Goal: Book appointment/travel/reservation

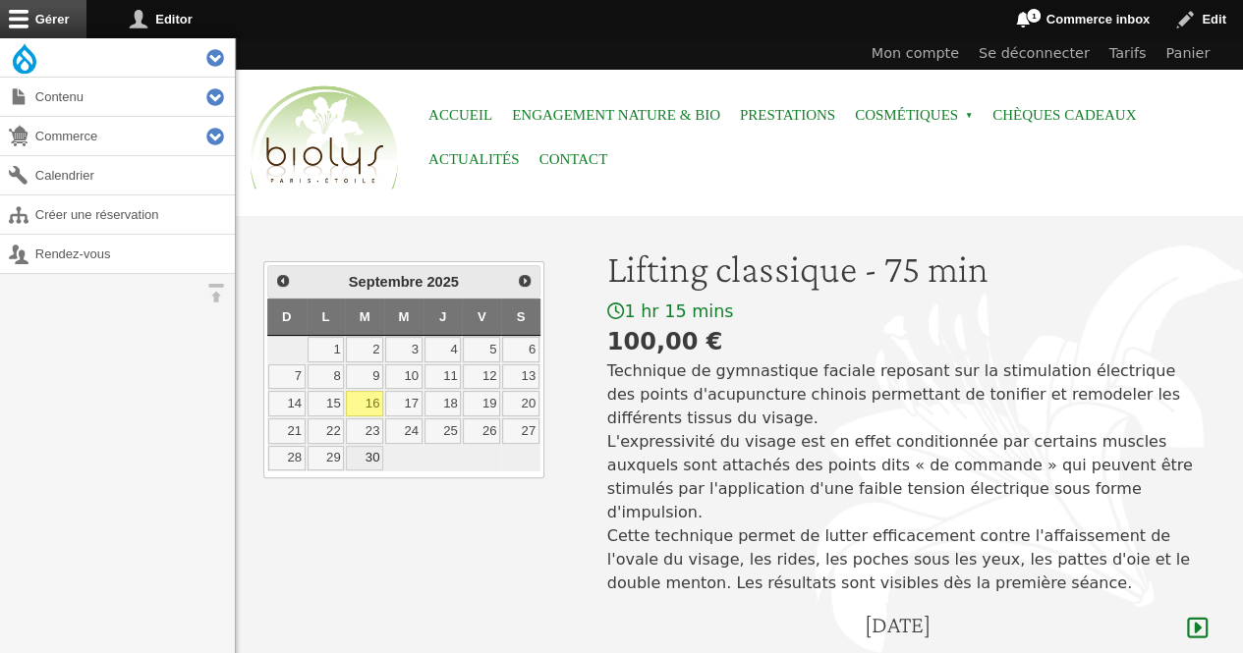
click at [367, 456] on link "30" at bounding box center [364, 459] width 37 height 26
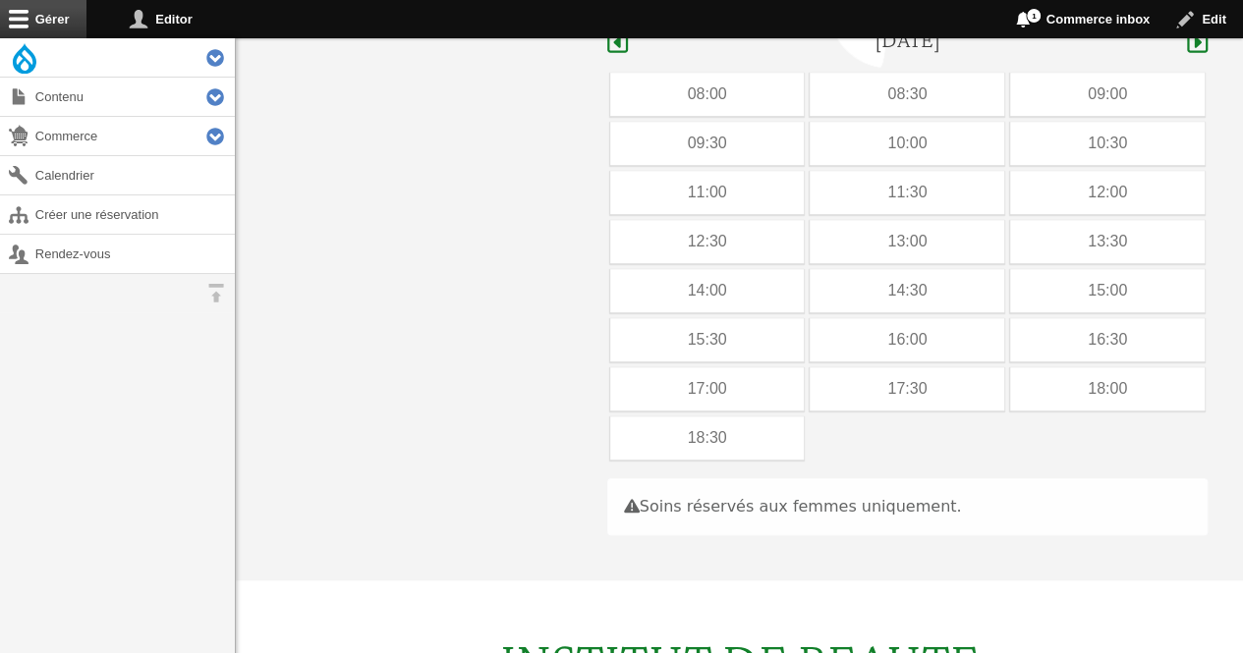
scroll to position [586, 0]
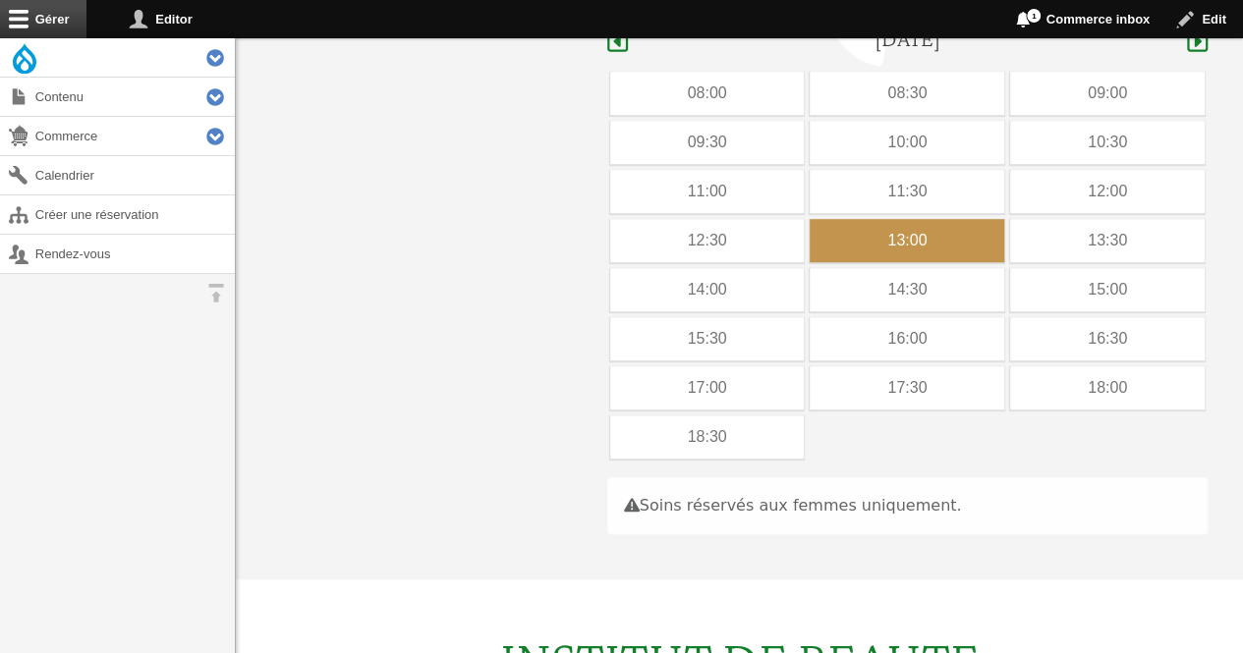
click at [863, 219] on div "13:00" at bounding box center [906, 240] width 194 height 43
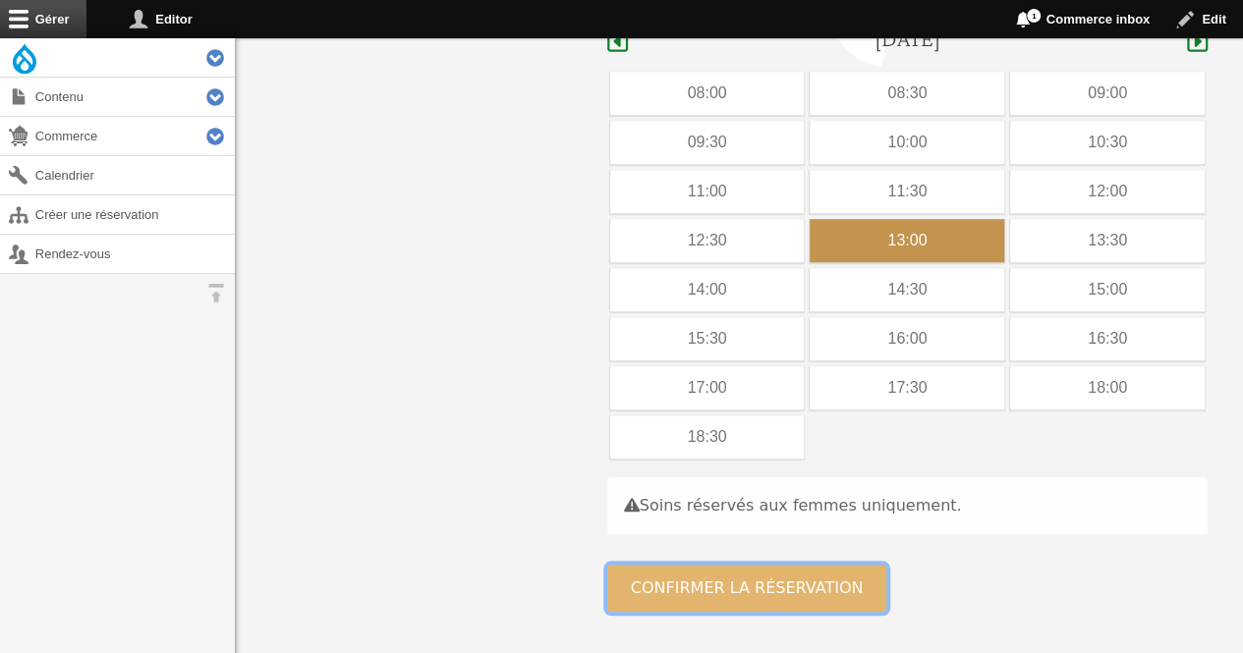
click at [705, 565] on button "Confirmer la réservation" at bounding box center [747, 588] width 280 height 47
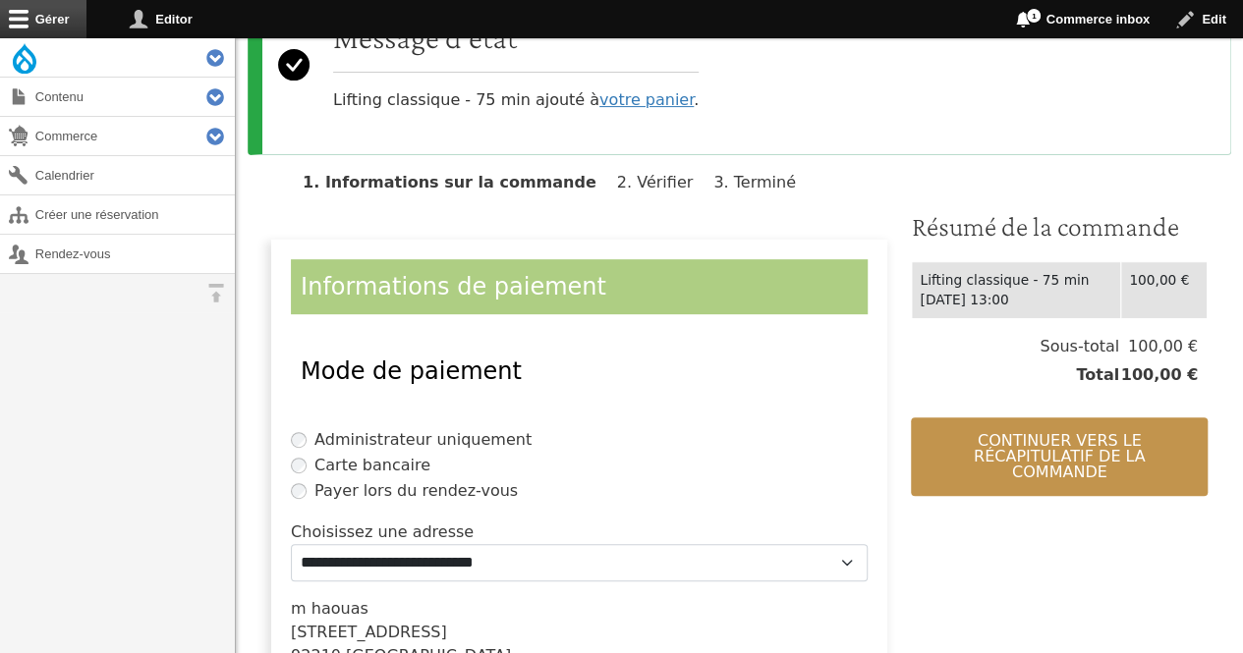
scroll to position [323, 0]
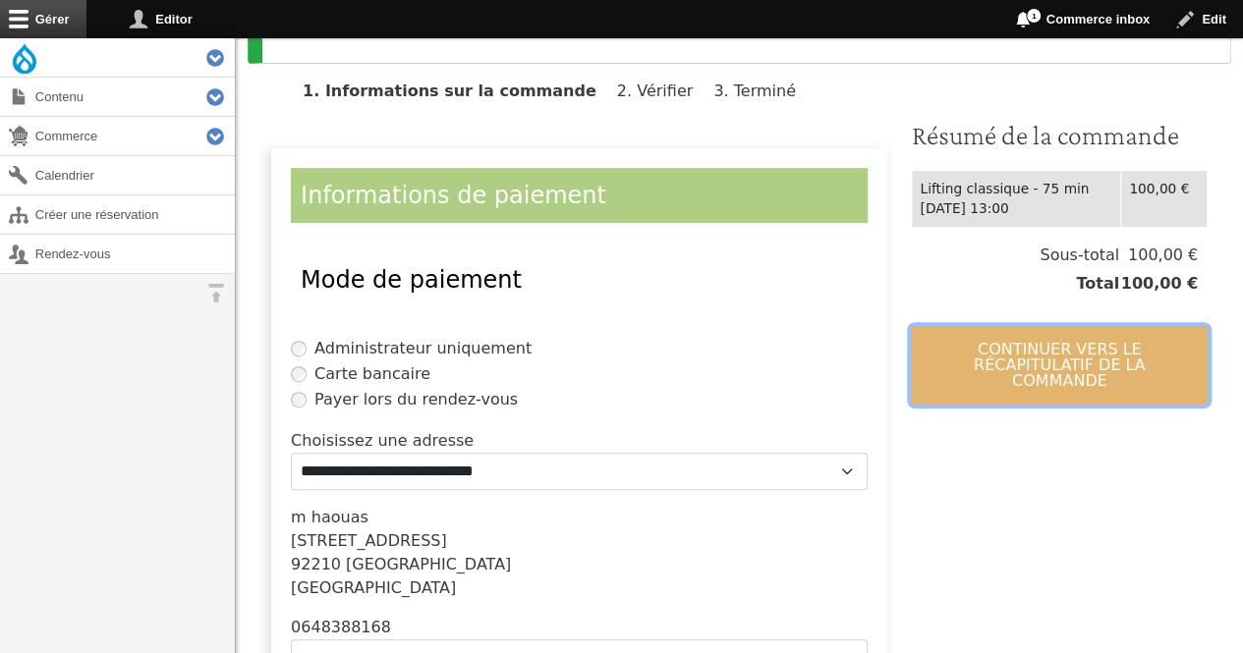
click at [1026, 349] on button "Continuer vers le récapitulatif de la commande" at bounding box center [1059, 365] width 297 height 79
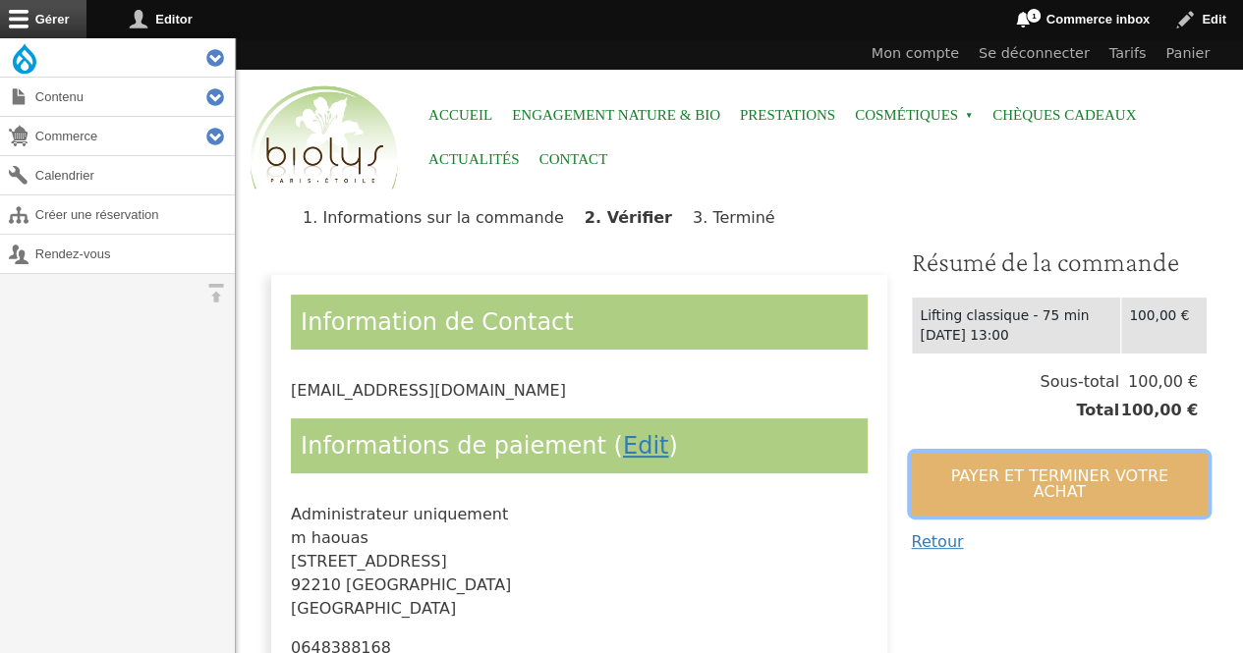
click at [988, 468] on button "Payer et terminer votre achat" at bounding box center [1059, 484] width 297 height 63
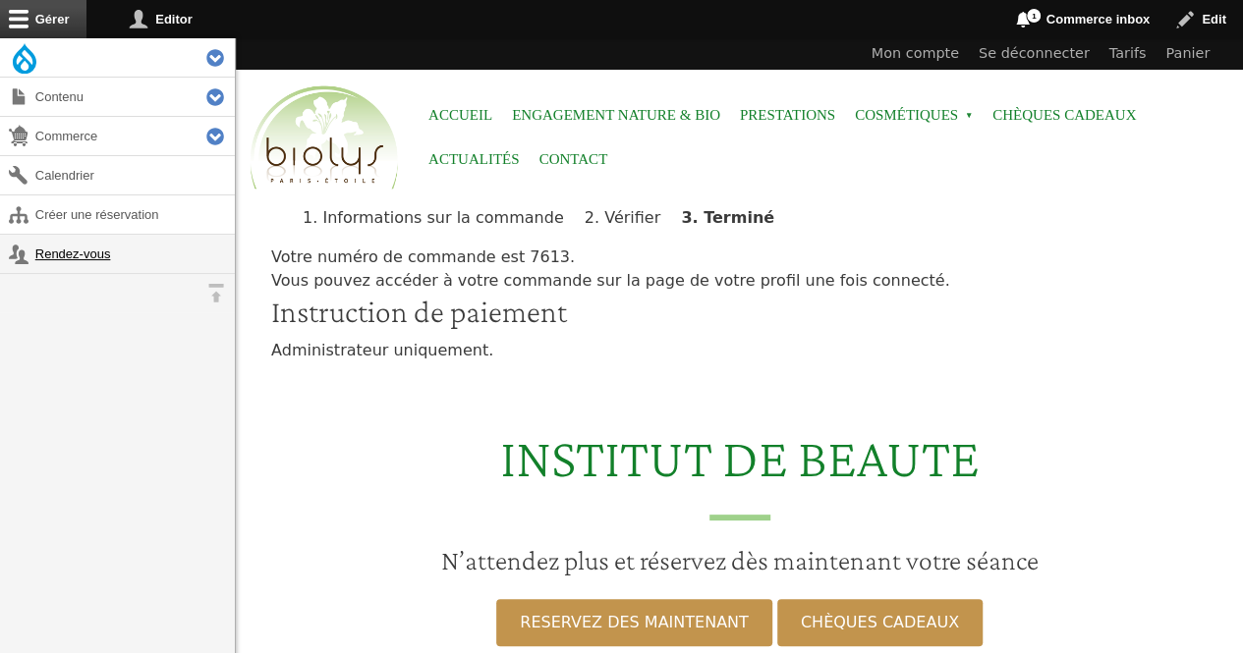
click at [79, 258] on link "Rendez-vous" at bounding box center [117, 254] width 235 height 38
